Goal: Transaction & Acquisition: Purchase product/service

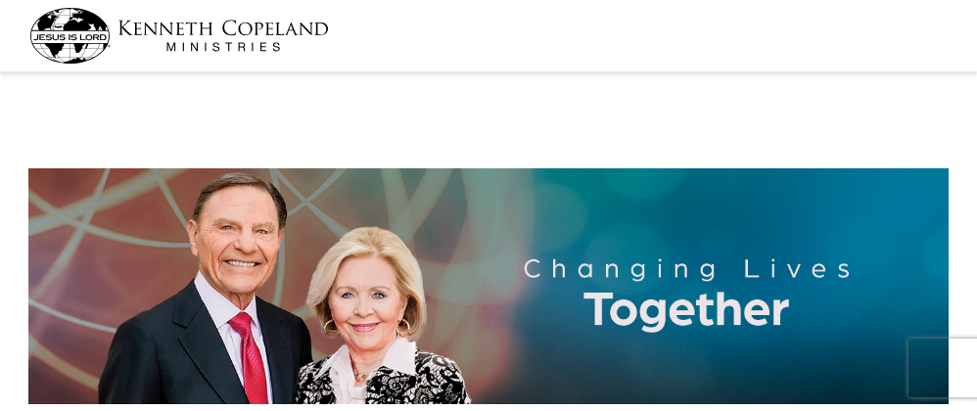
select select "NM"
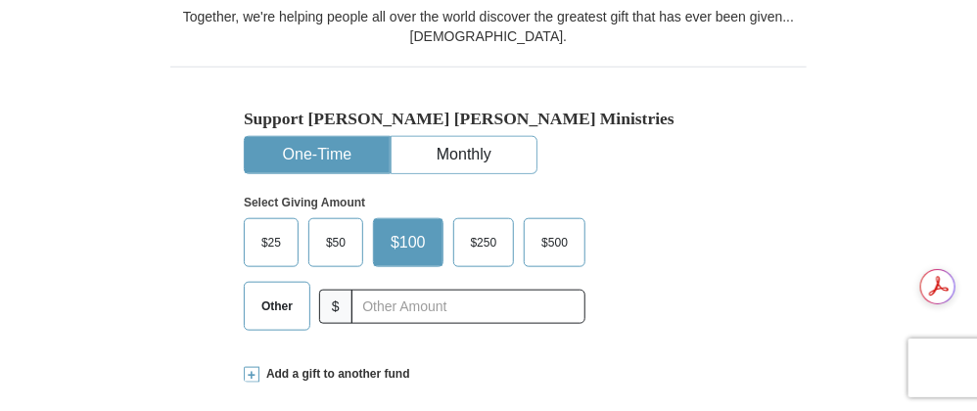
click at [269, 292] on span "Other" at bounding box center [277, 306] width 51 height 29
click at [0, 0] on input "Other" at bounding box center [0, 0] width 0 height 0
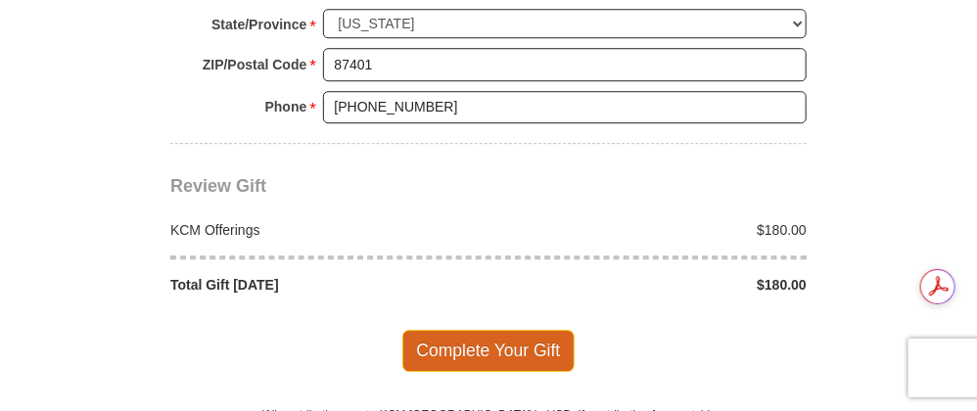
type input "180.00"
click at [476, 330] on span "Complete Your Gift" at bounding box center [489, 350] width 173 height 41
